Goal: Information Seeking & Learning: Learn about a topic

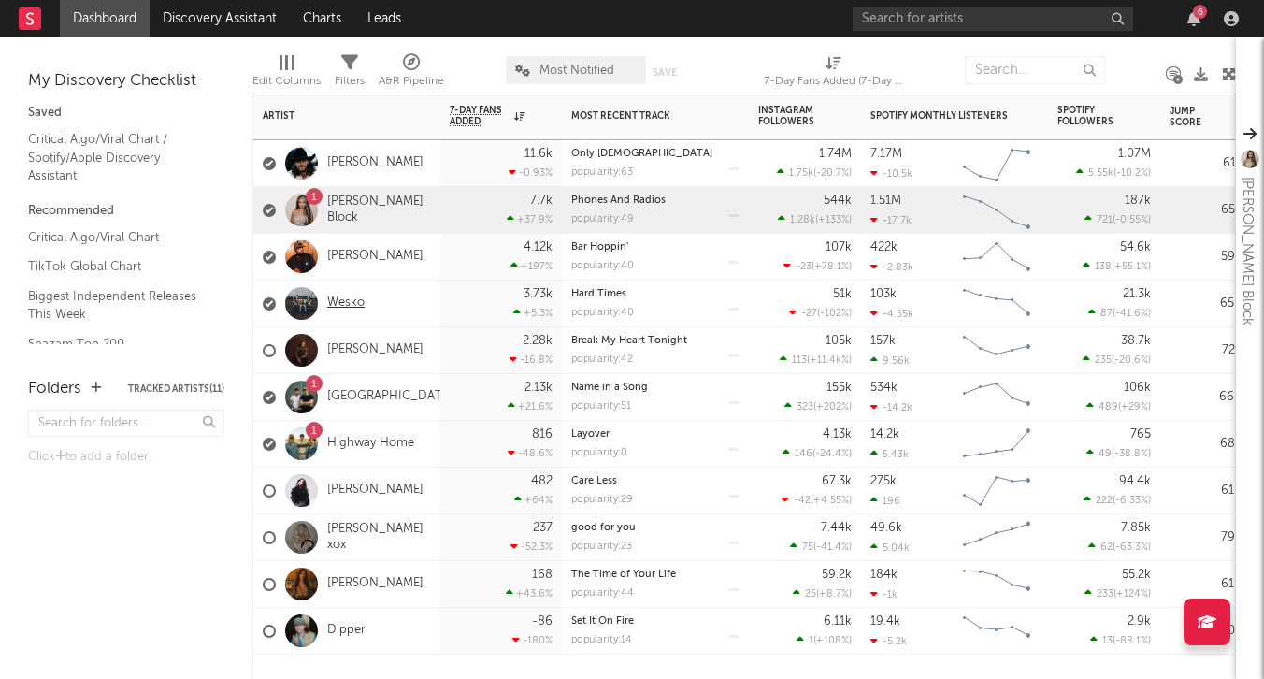
click at [339, 302] on link "Wesko" at bounding box center [345, 304] width 37 height 16
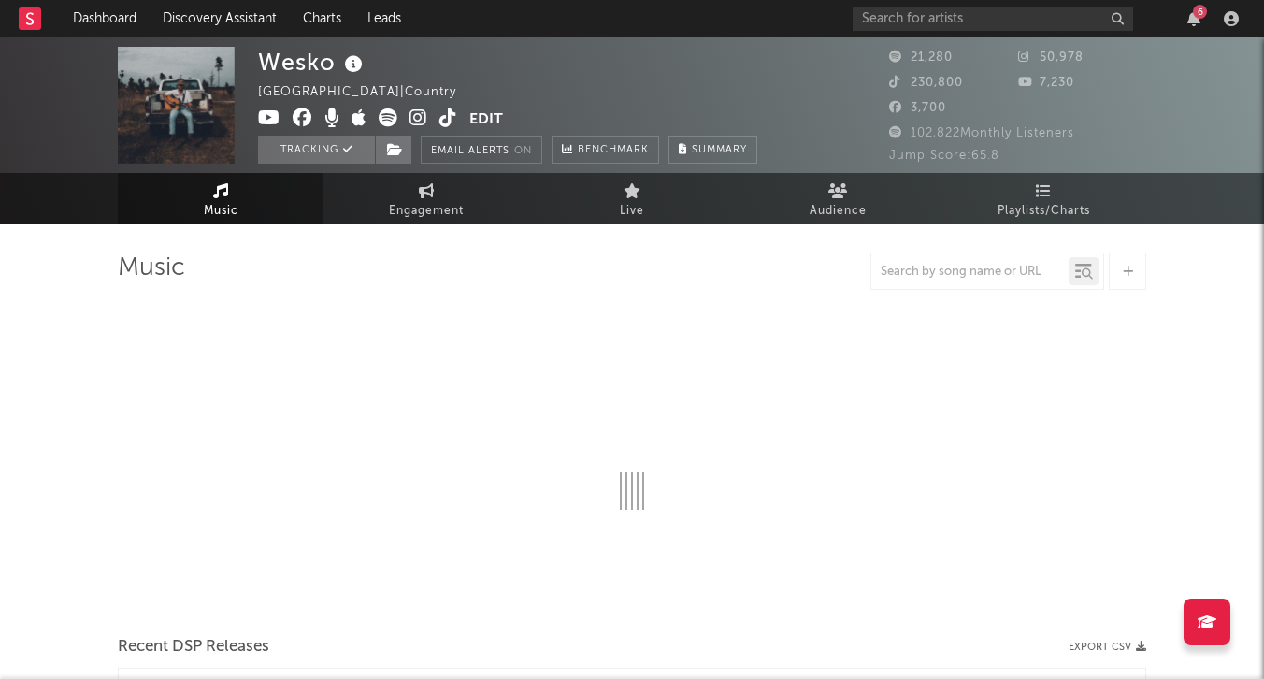
select select "6m"
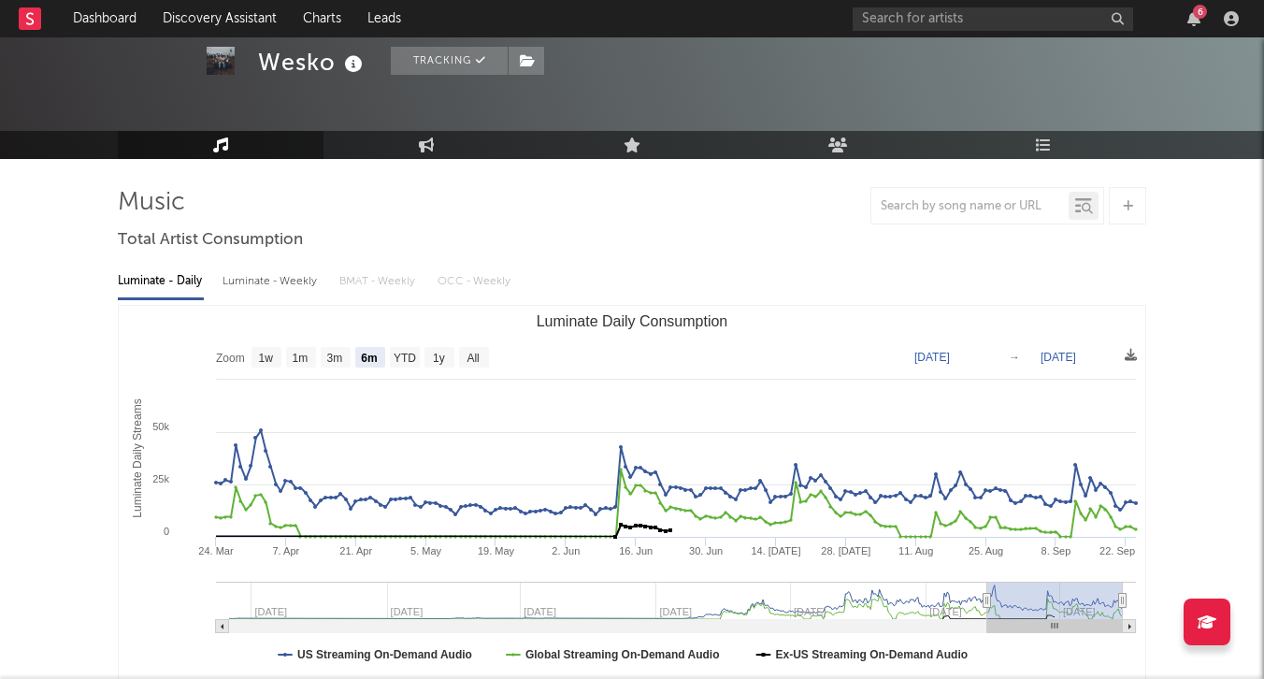
scroll to position [66, 0]
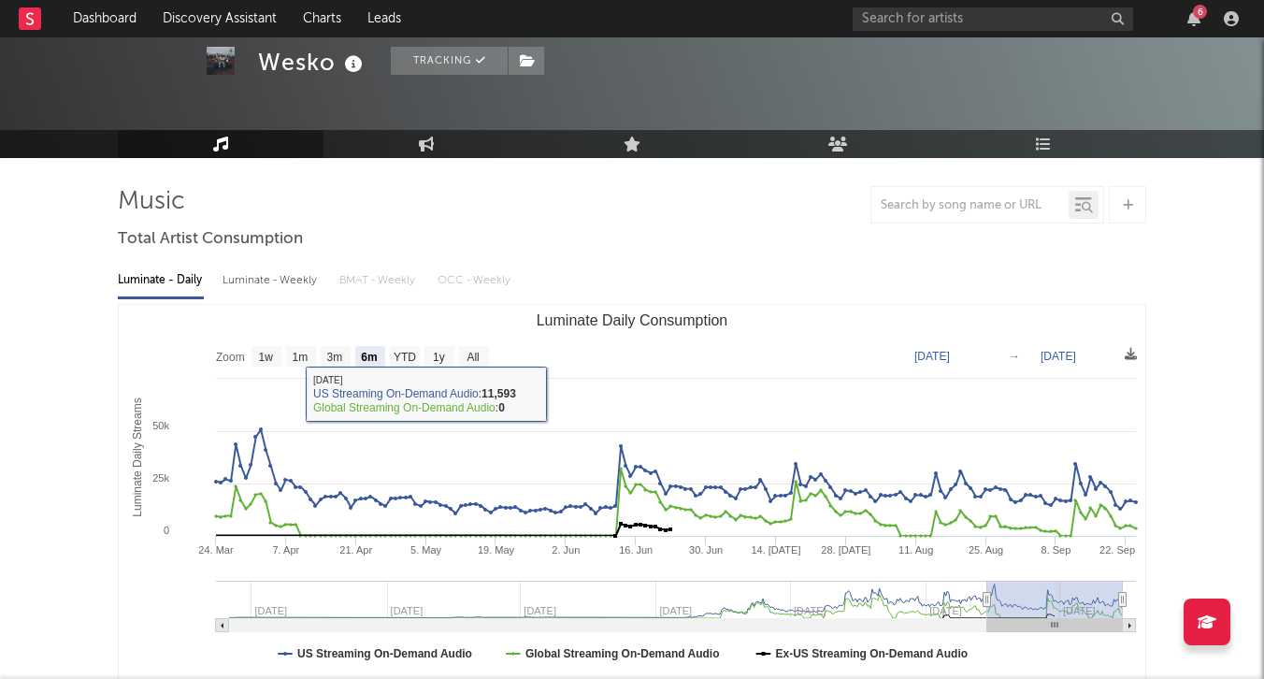
click at [296, 282] on div "Luminate - Weekly" at bounding box center [272, 281] width 98 height 32
select select "6m"
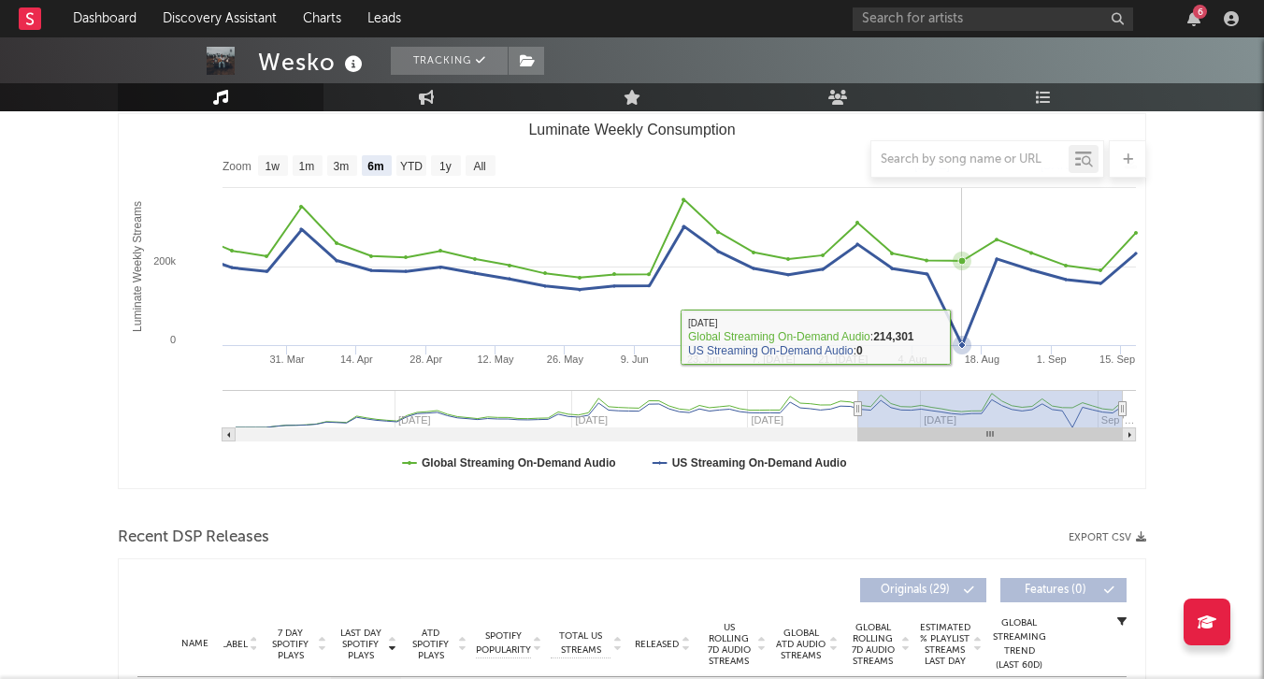
scroll to position [685, 0]
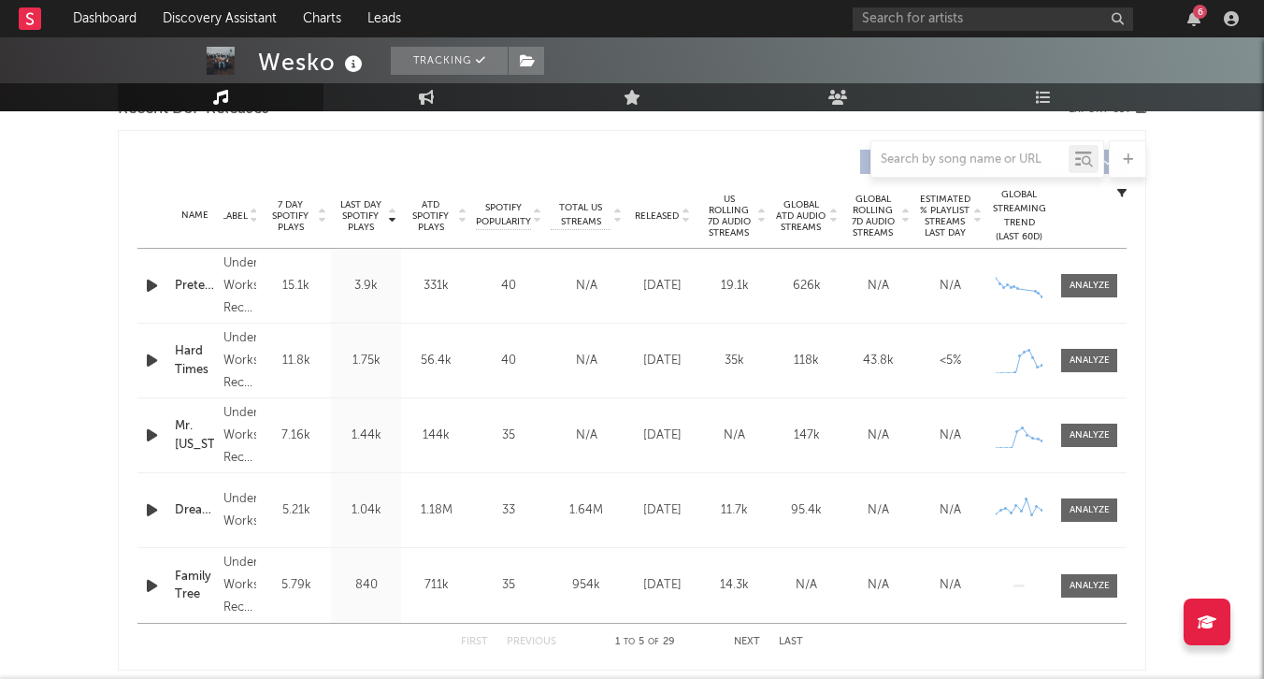
click at [672, 217] on span "Released" at bounding box center [657, 215] width 44 height 11
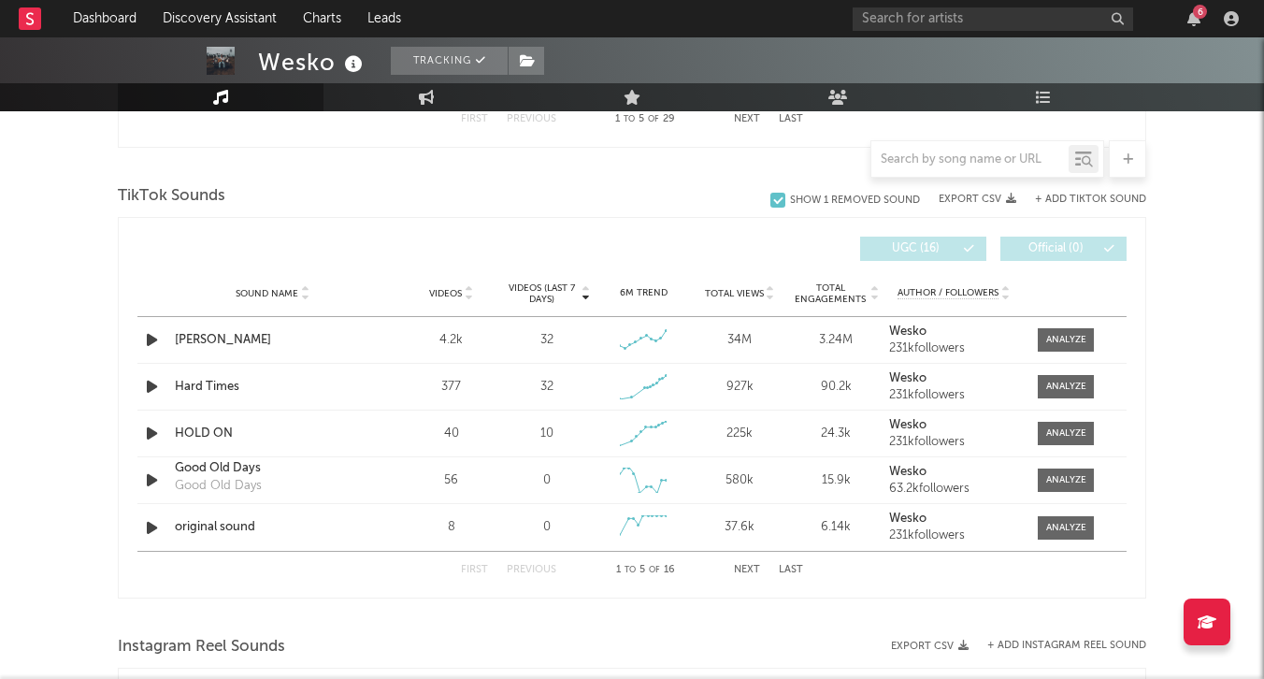
scroll to position [1231, 0]
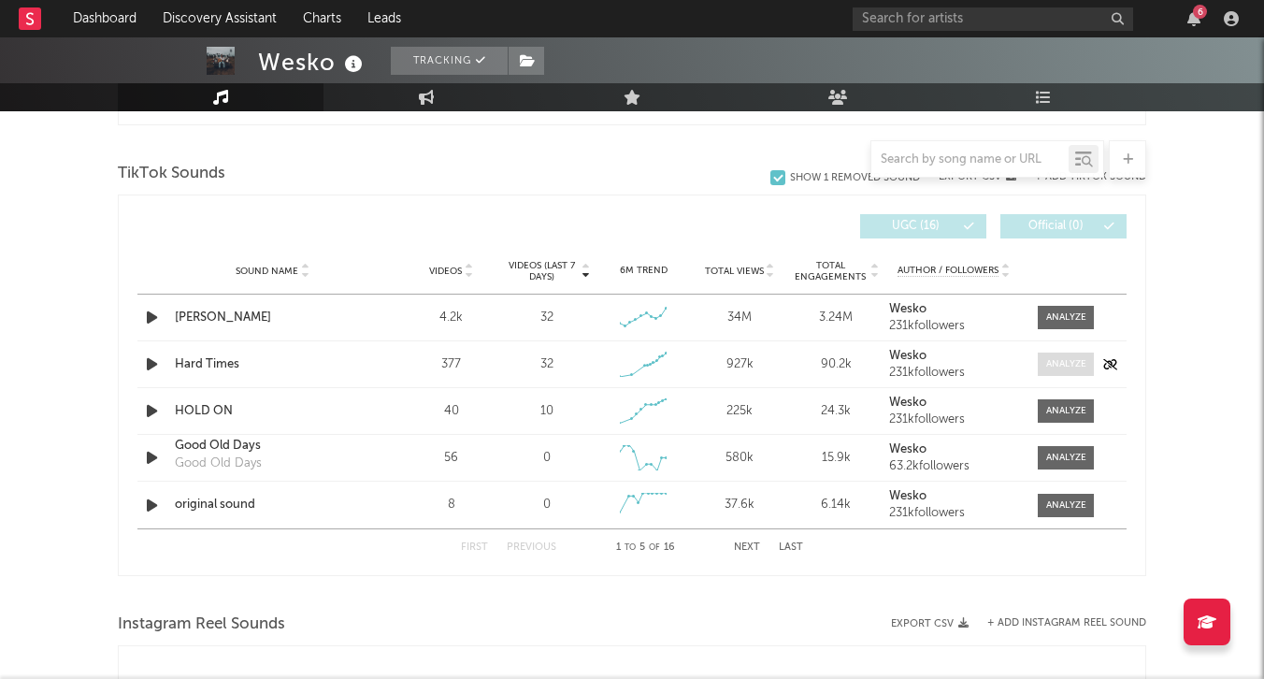
click at [1070, 368] on div at bounding box center [1066, 364] width 40 height 14
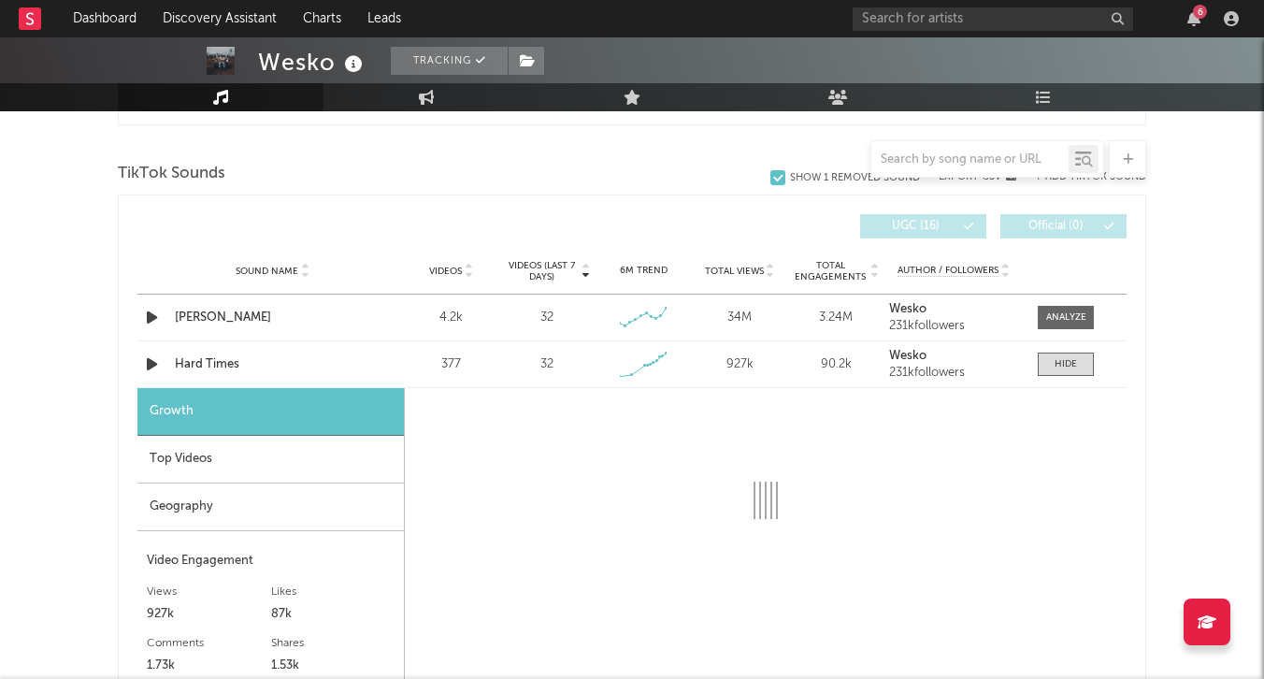
select select "1w"
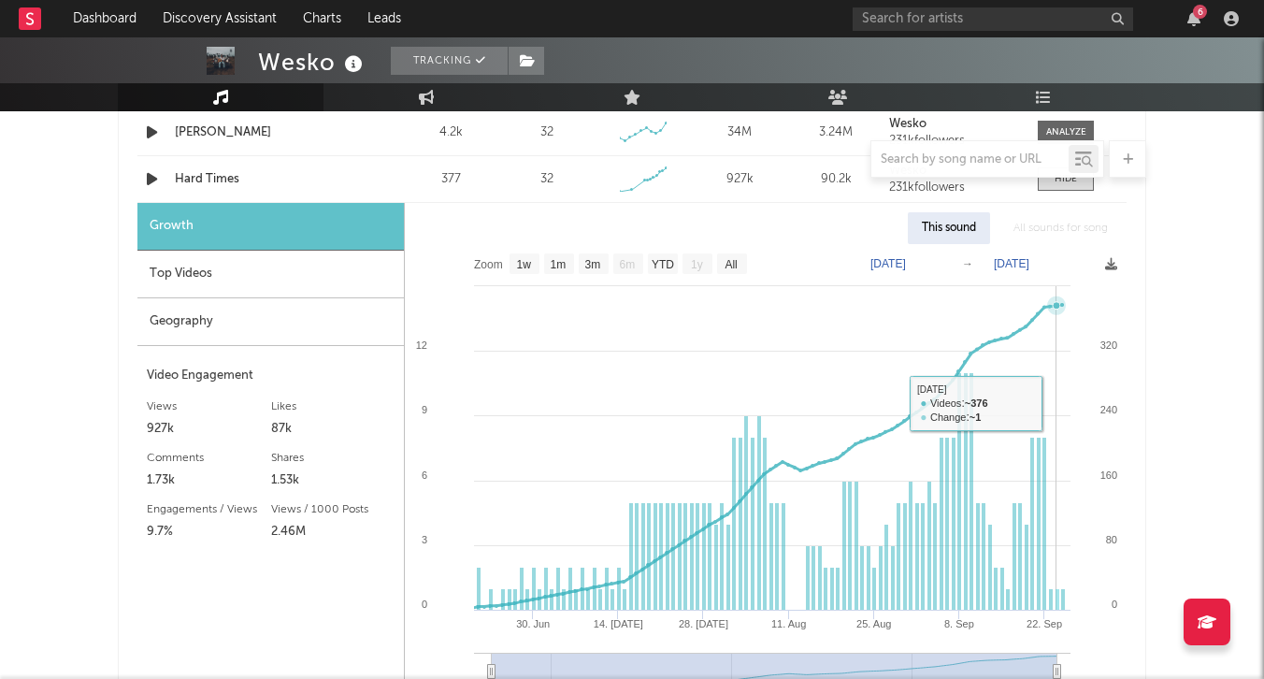
scroll to position [1354, 0]
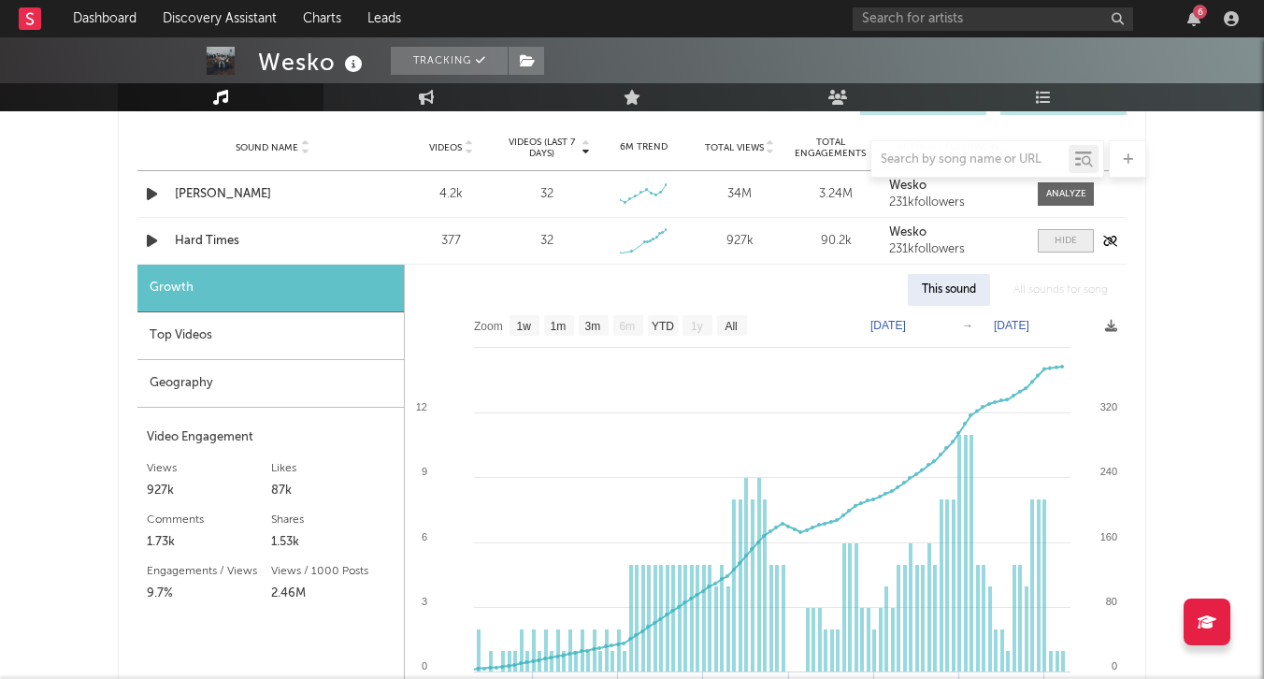
click at [1071, 233] on span at bounding box center [1066, 240] width 56 height 23
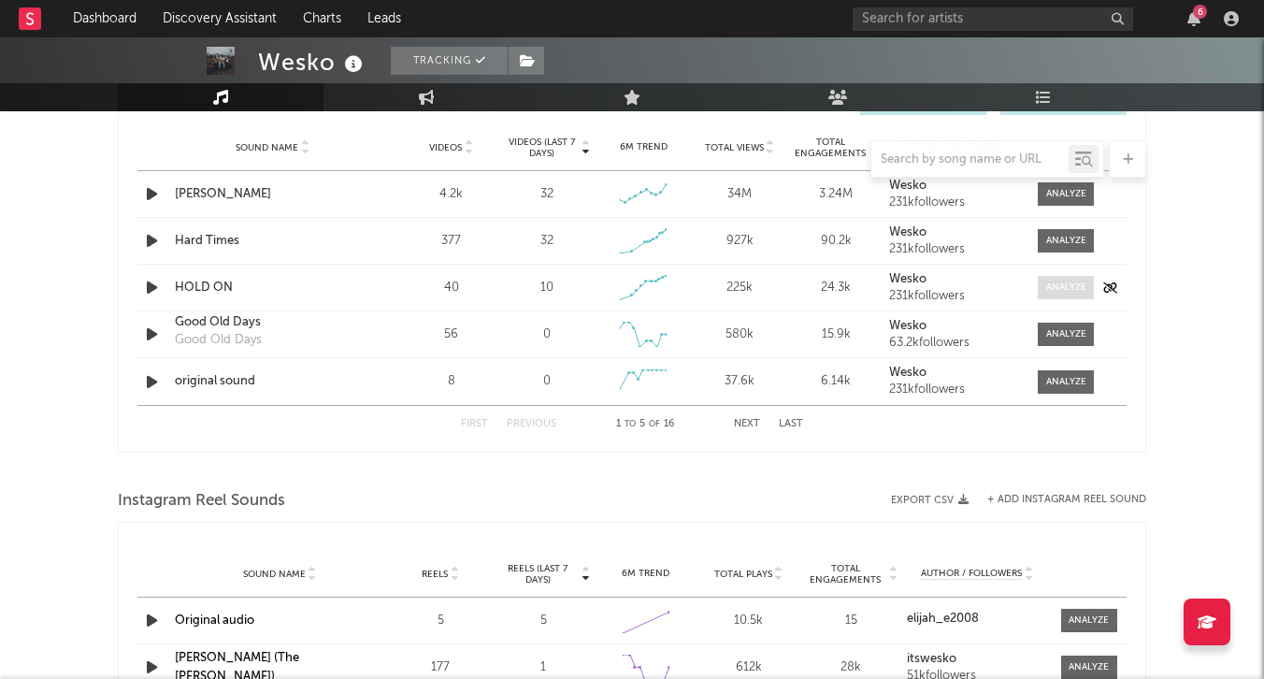
click at [1052, 293] on div at bounding box center [1066, 288] width 40 height 14
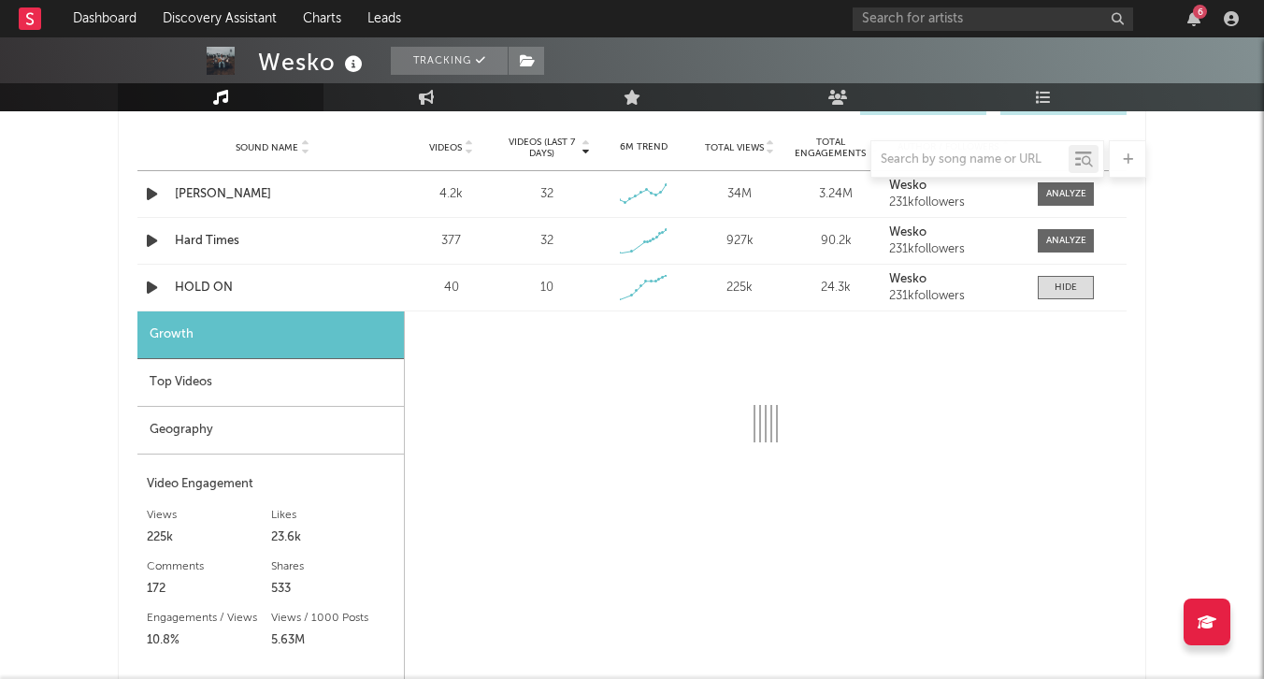
select select "1w"
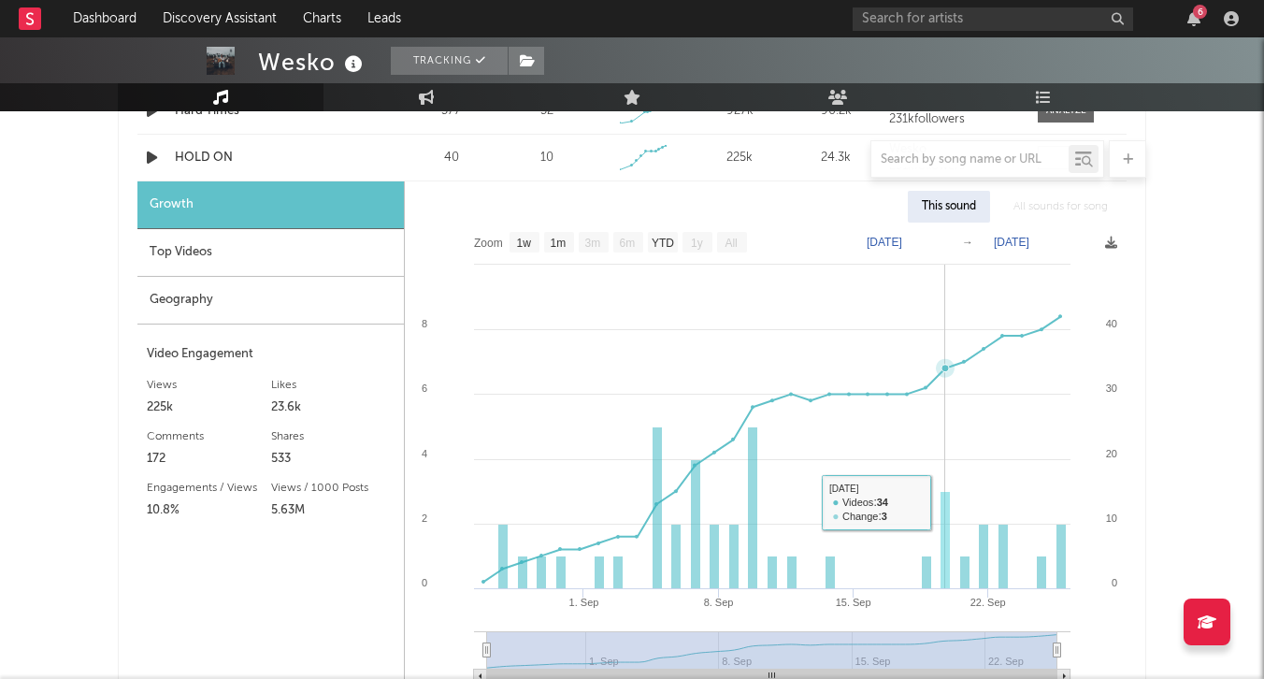
scroll to position [1434, 0]
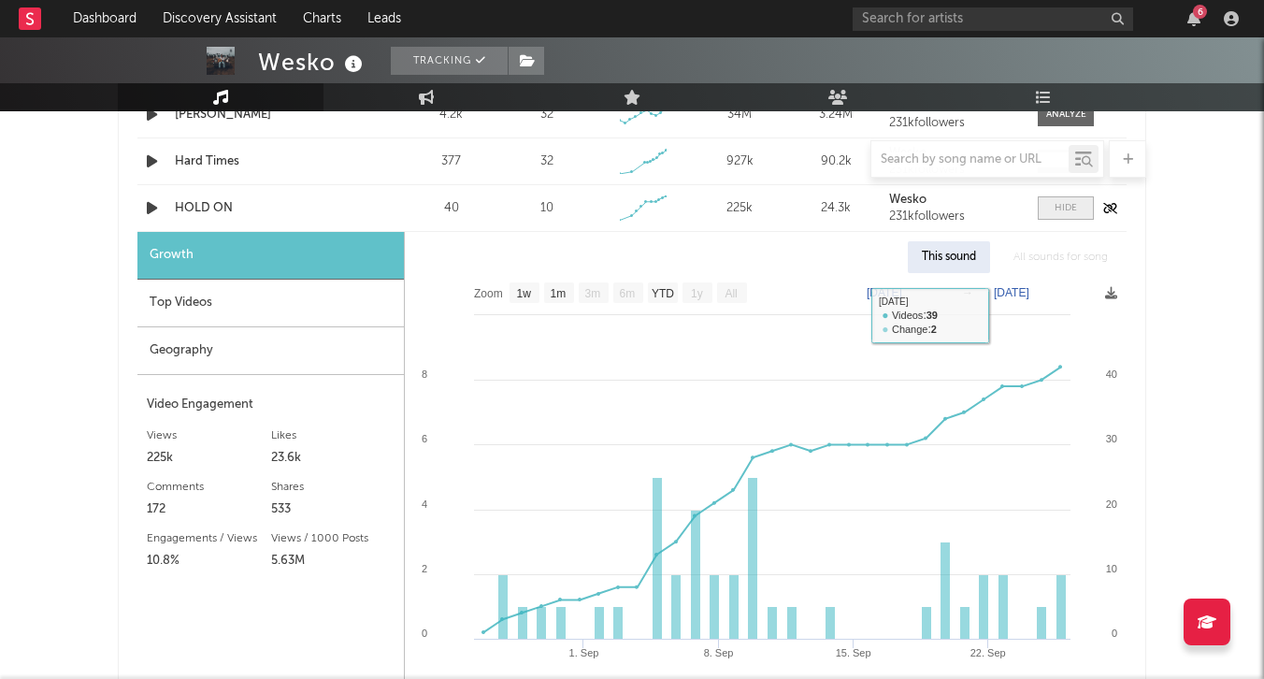
click at [1081, 209] on span at bounding box center [1066, 207] width 56 height 23
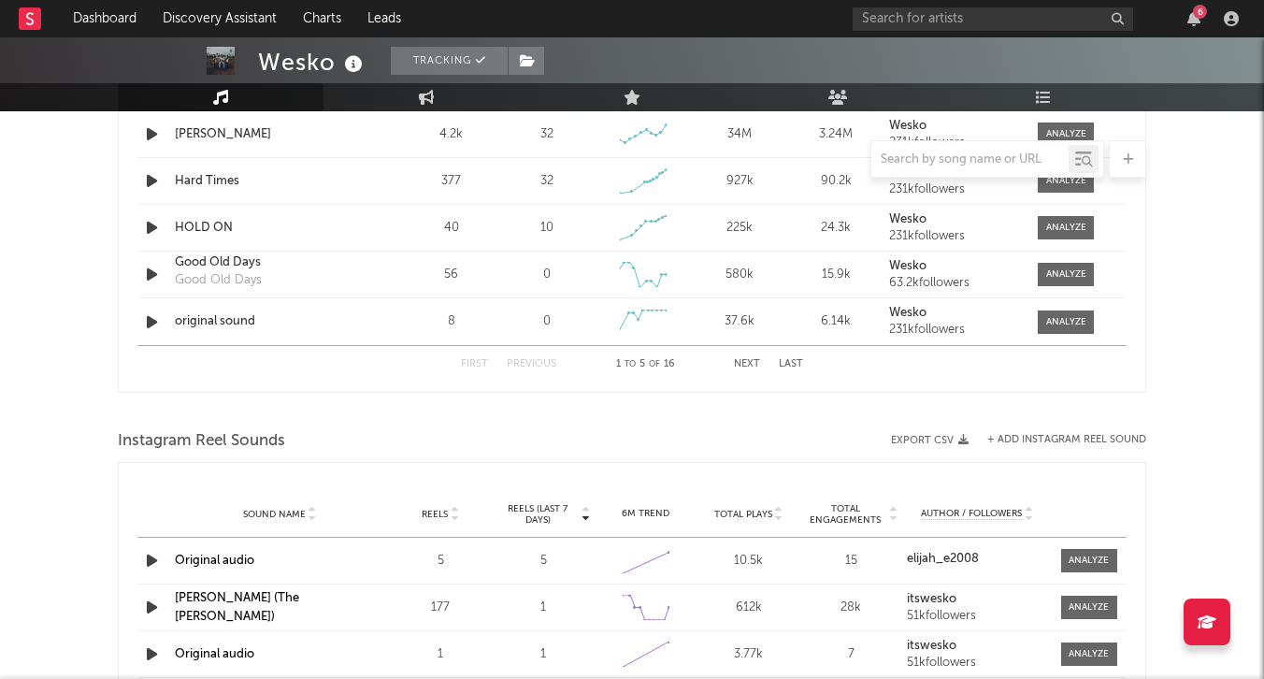
scroll to position [1380, 0]
